Goal: Book appointment/travel/reservation

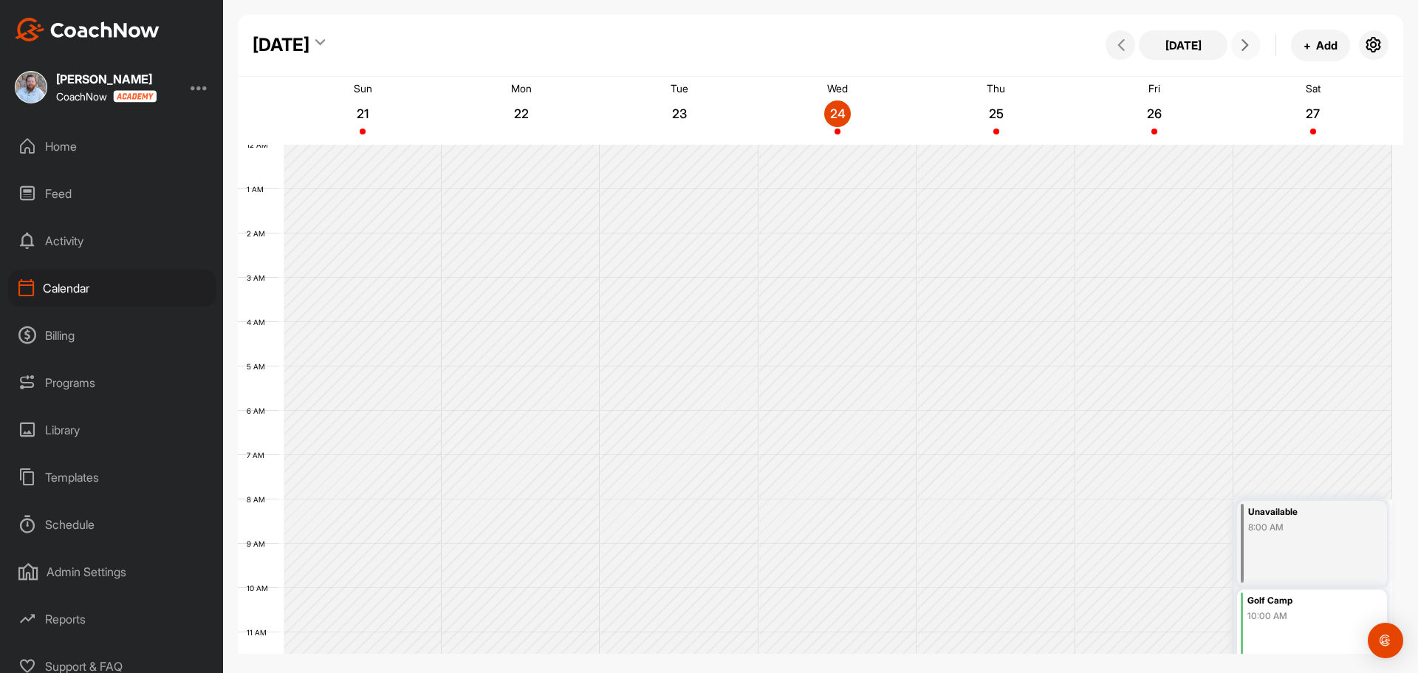
click at [1243, 47] on icon at bounding box center [1246, 45] width 12 height 12
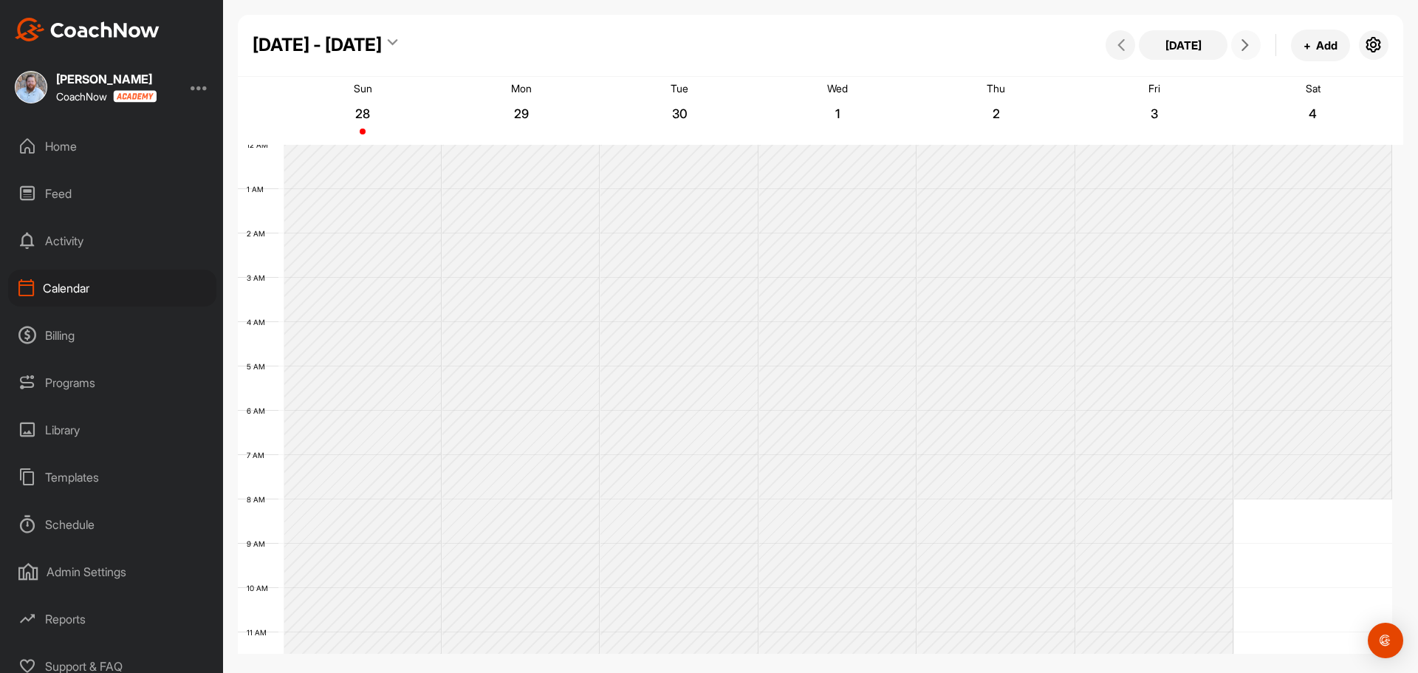
scroll to position [256, 0]
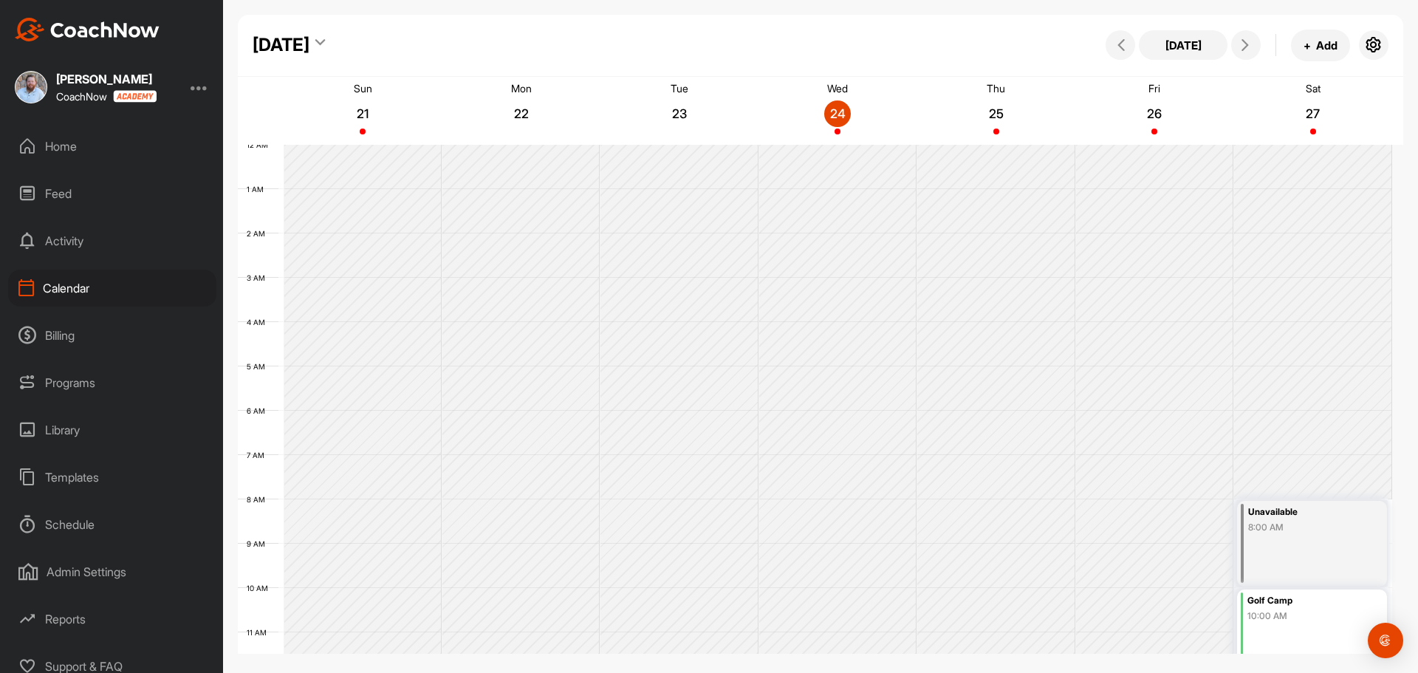
scroll to position [256, 0]
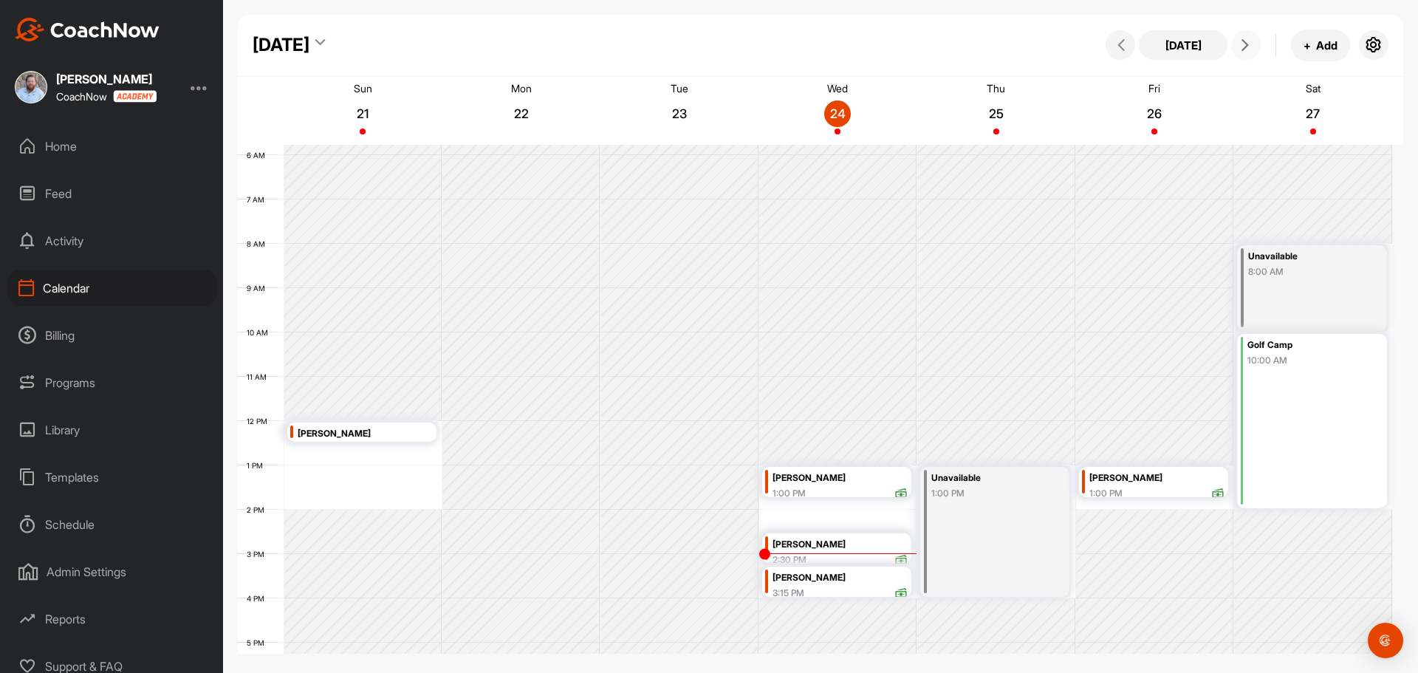
click at [1243, 54] on button at bounding box center [1246, 45] width 30 height 30
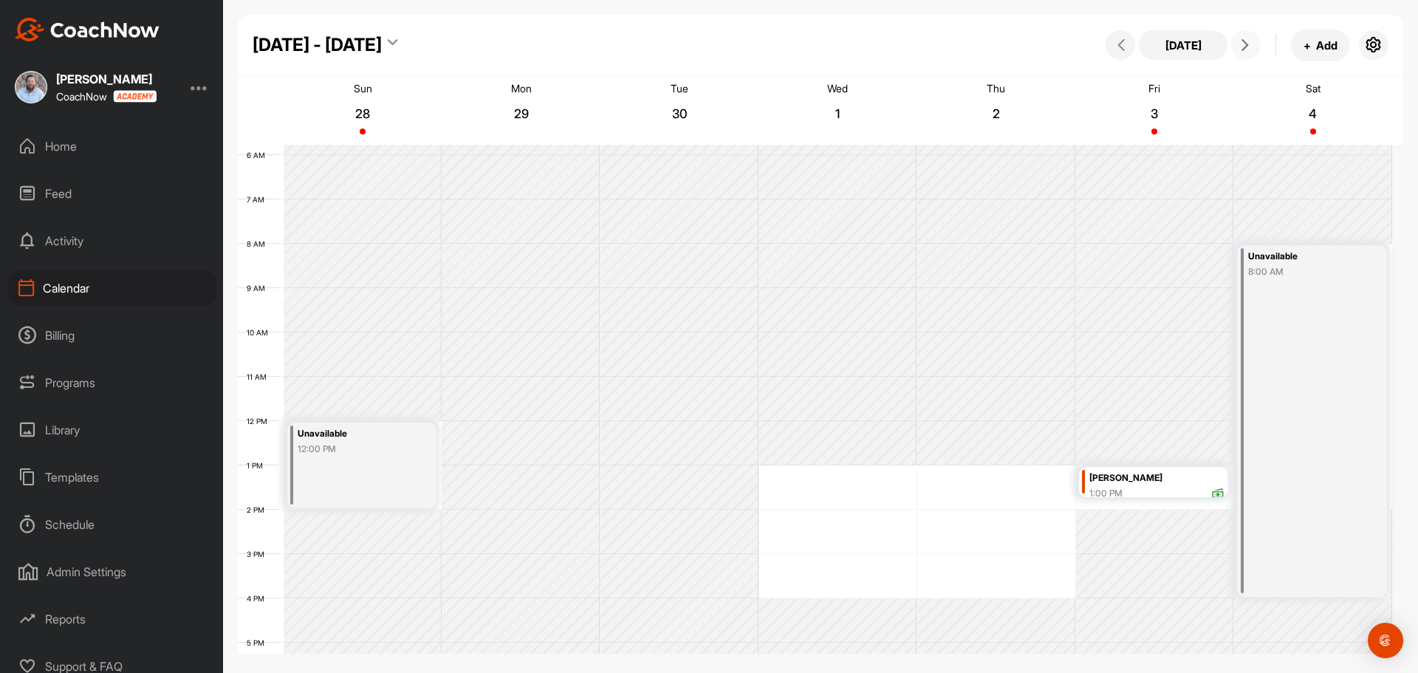
click at [786, 471] on div "12 AM 1 AM 2 AM 3 AM 4 AM 5 AM 6 AM 7 AM 8 AM 9 AM 10 AM 11 AM 12 PM 1 PM 2 PM …" at bounding box center [815, 421] width 1155 height 1064
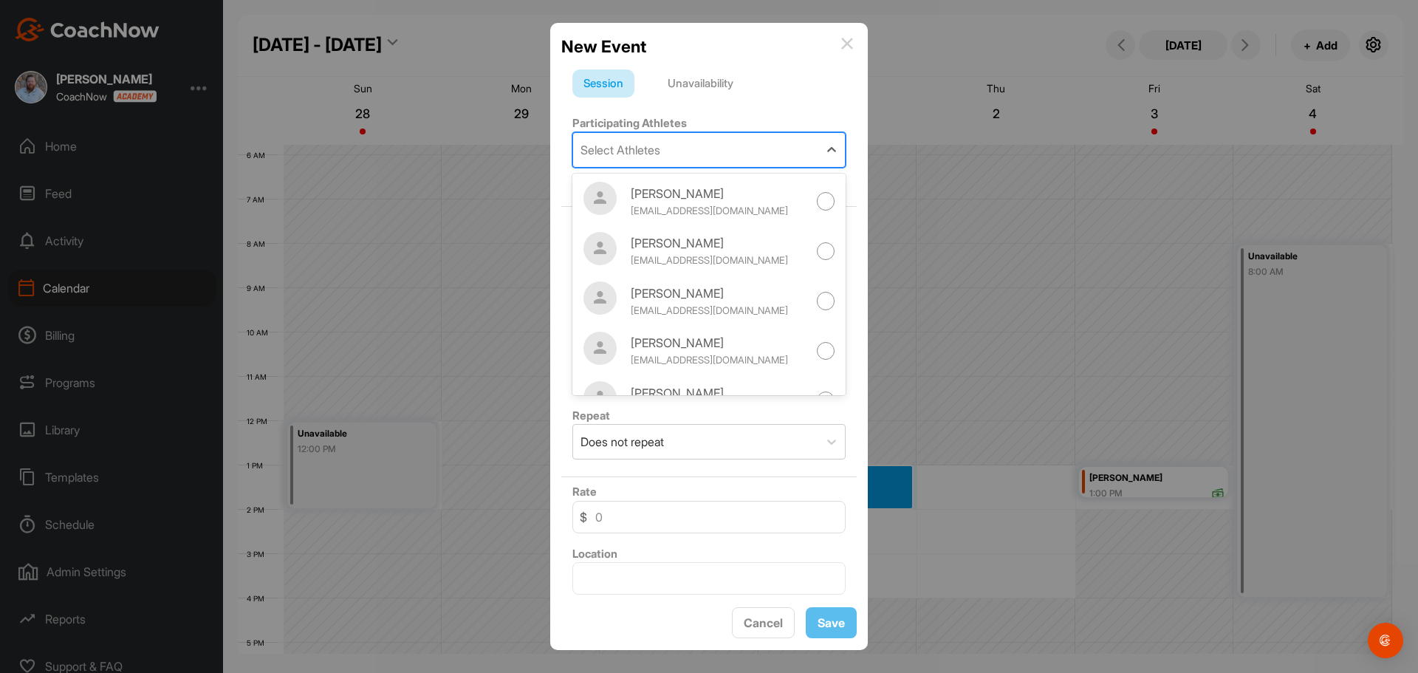
click at [694, 151] on div "Select Athletes" at bounding box center [695, 150] width 245 height 34
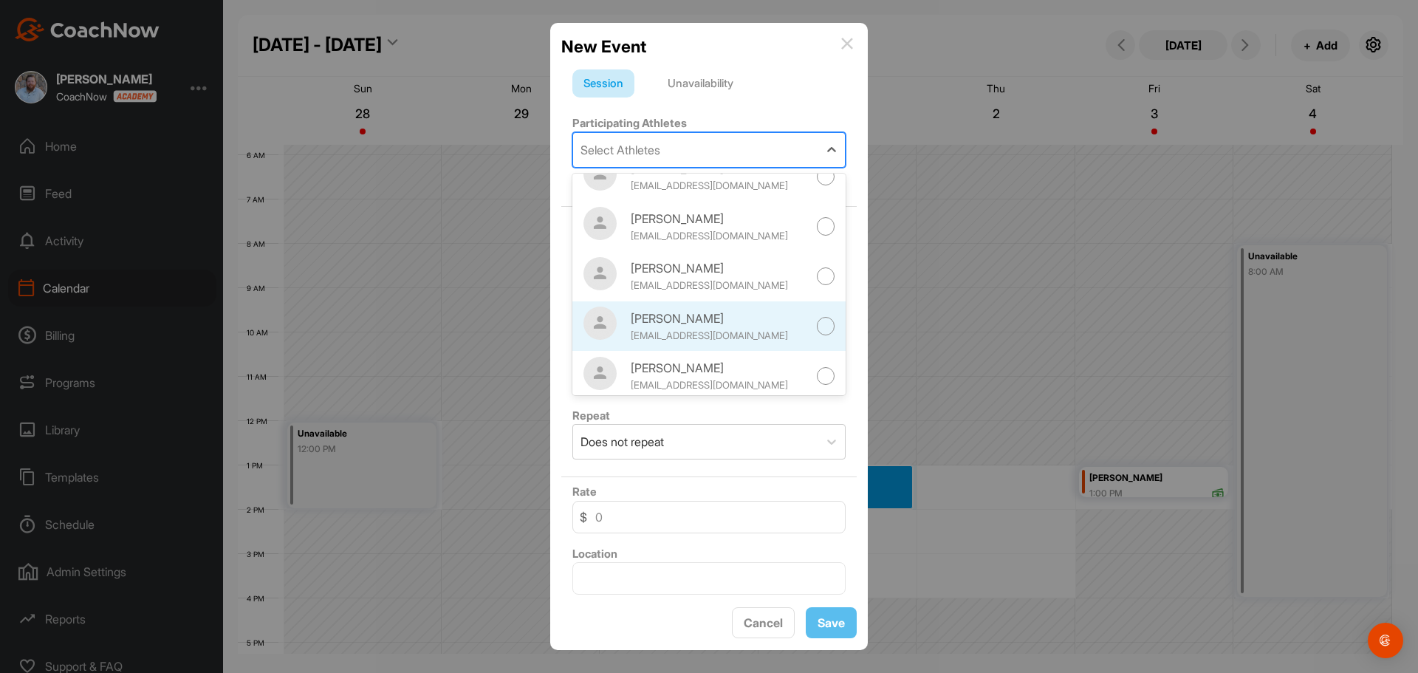
scroll to position [0, 0]
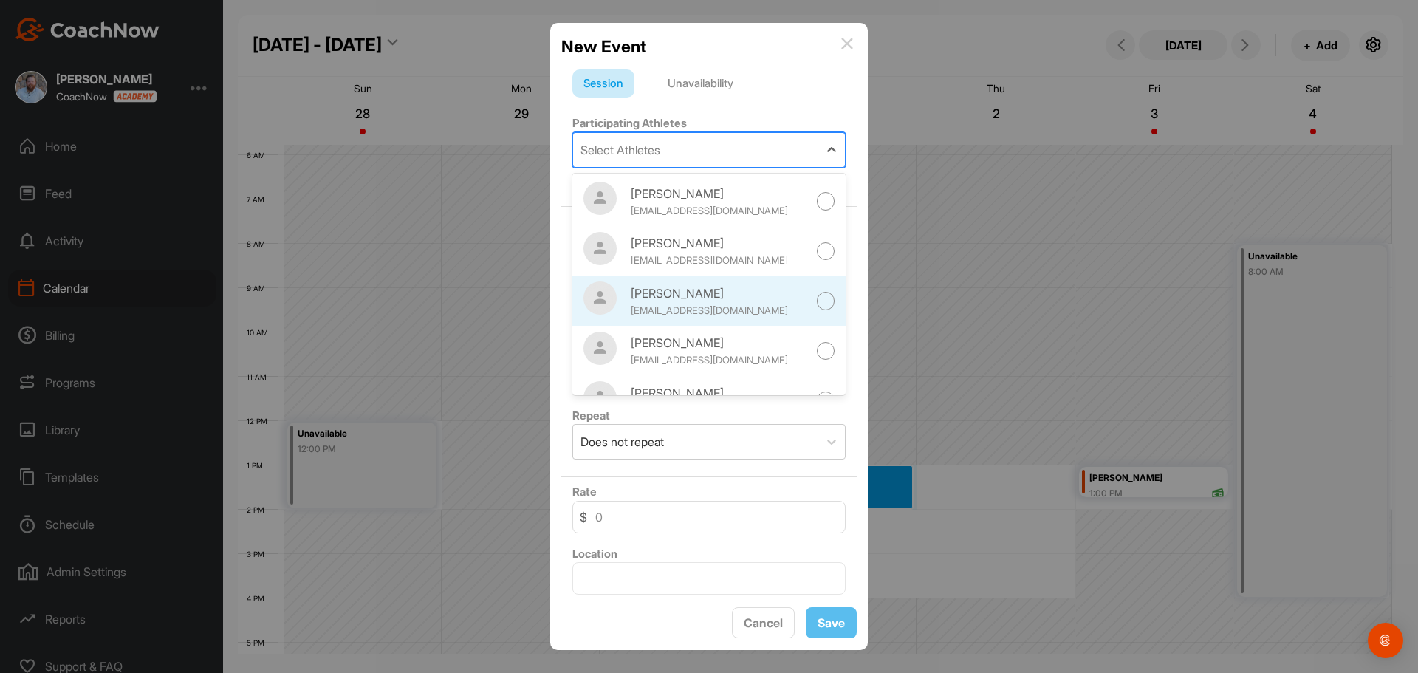
click at [698, 305] on div "geoffreyboyce@aol.com" at bounding box center [719, 311] width 177 height 15
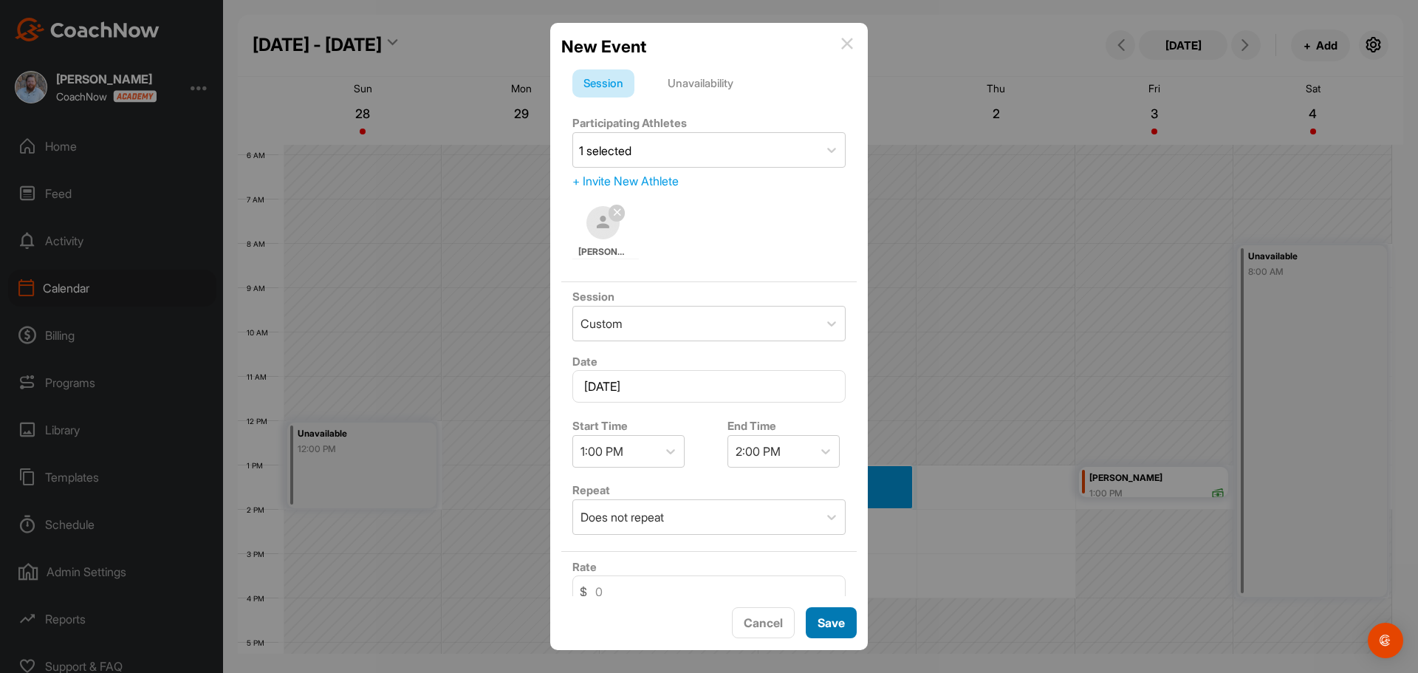
click at [838, 617] on span "Save" at bounding box center [831, 622] width 27 height 15
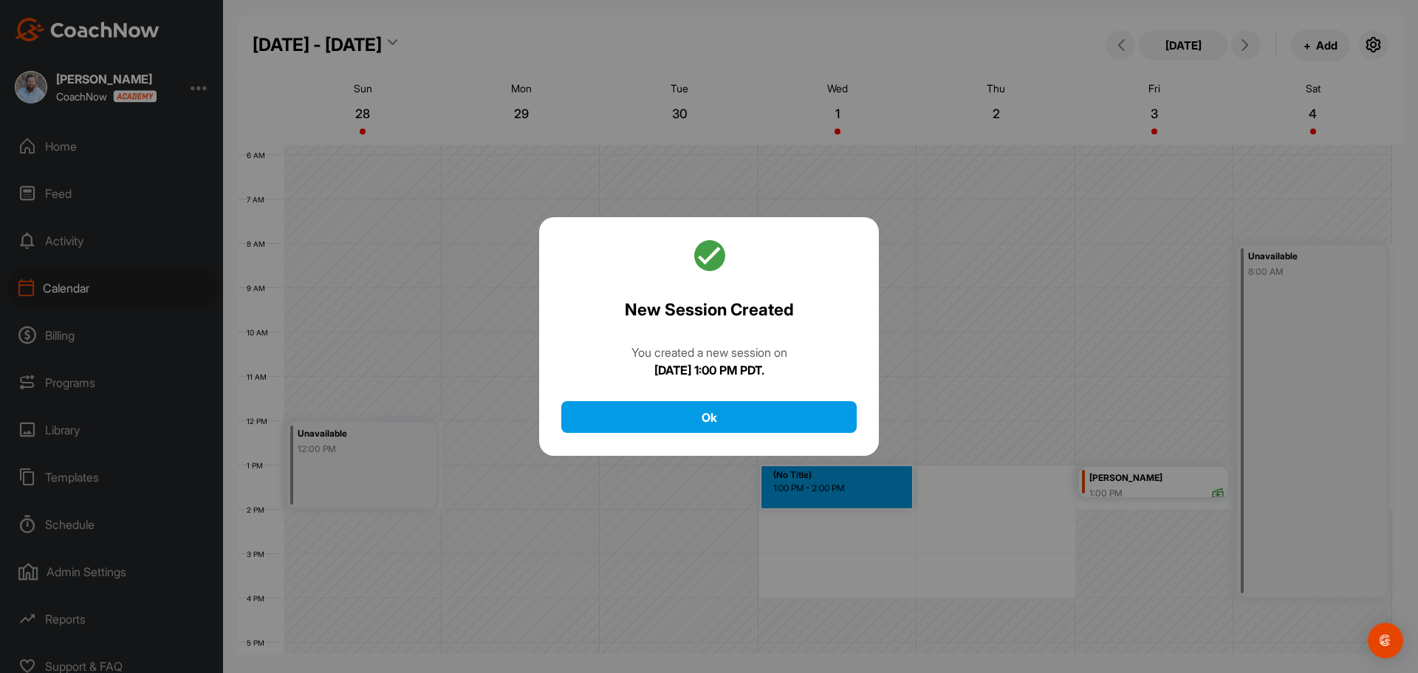
click at [716, 445] on div "New Session Created You created a new session on Wednesday, October 1, 2025 at …" at bounding box center [709, 336] width 340 height 239
click at [718, 437] on div "New Session Created You created a new session on Wednesday, October 1, 2025 at …" at bounding box center [709, 336] width 340 height 239
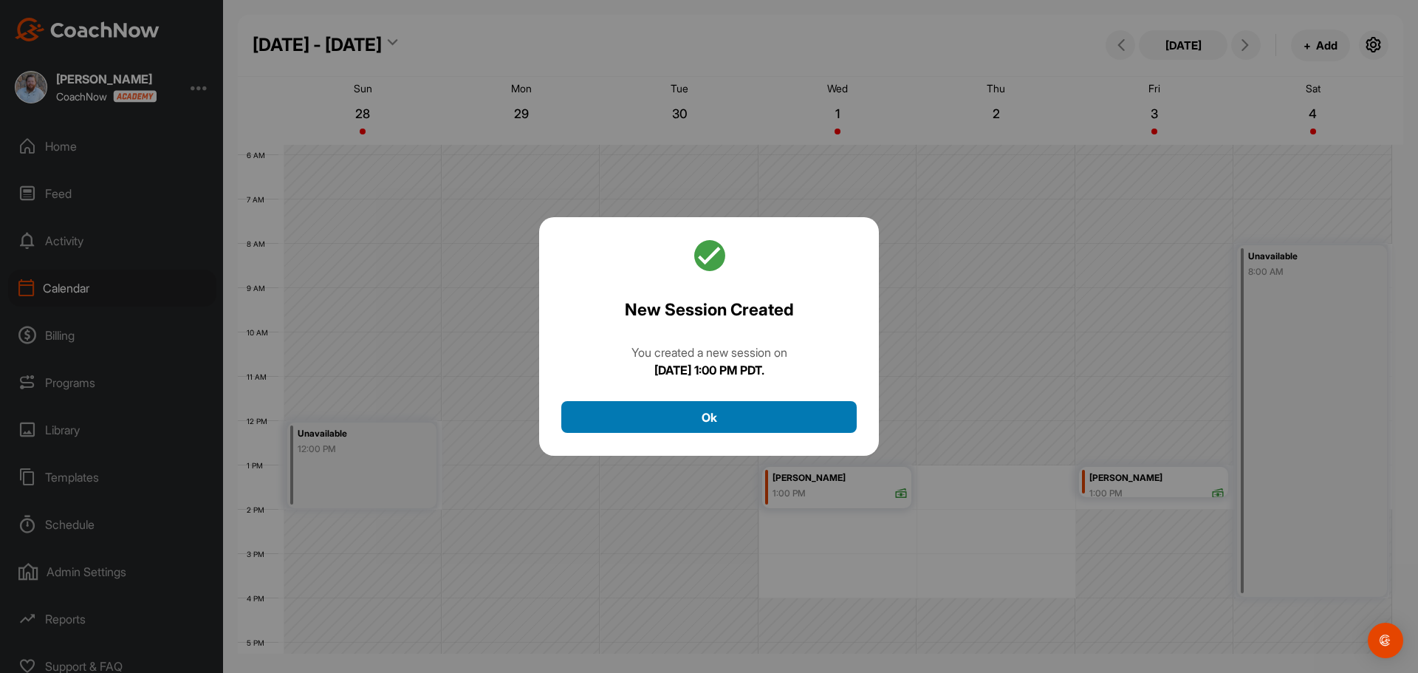
click at [723, 415] on button "Ok" at bounding box center [708, 417] width 295 height 32
